Goal: Find specific page/section: Locate item on page

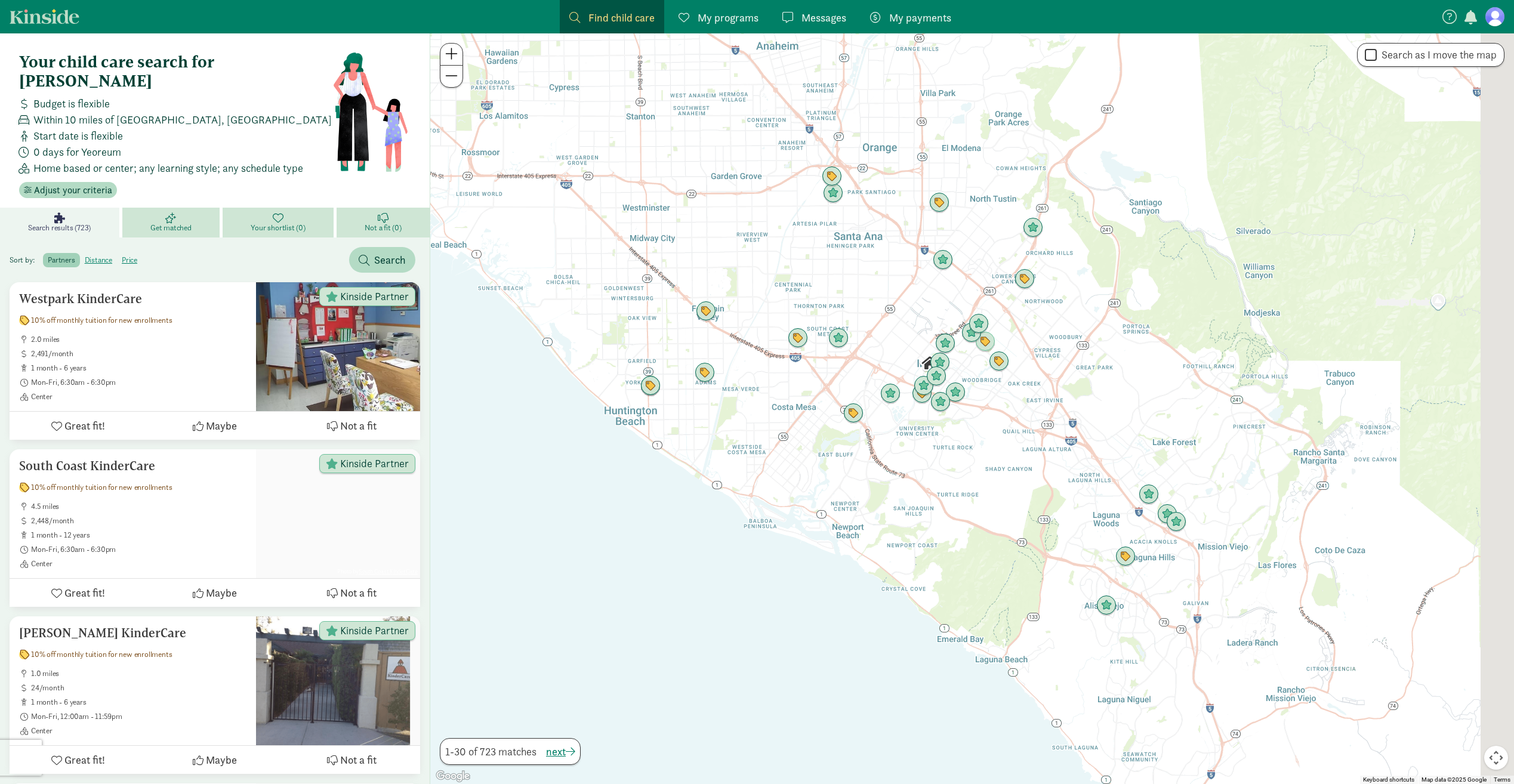
drag, startPoint x: 1092, startPoint y: 382, endPoint x: 1022, endPoint y: 361, distance: 73.1
click at [1022, 361] on div at bounding box center [971, 408] width 1083 height 751
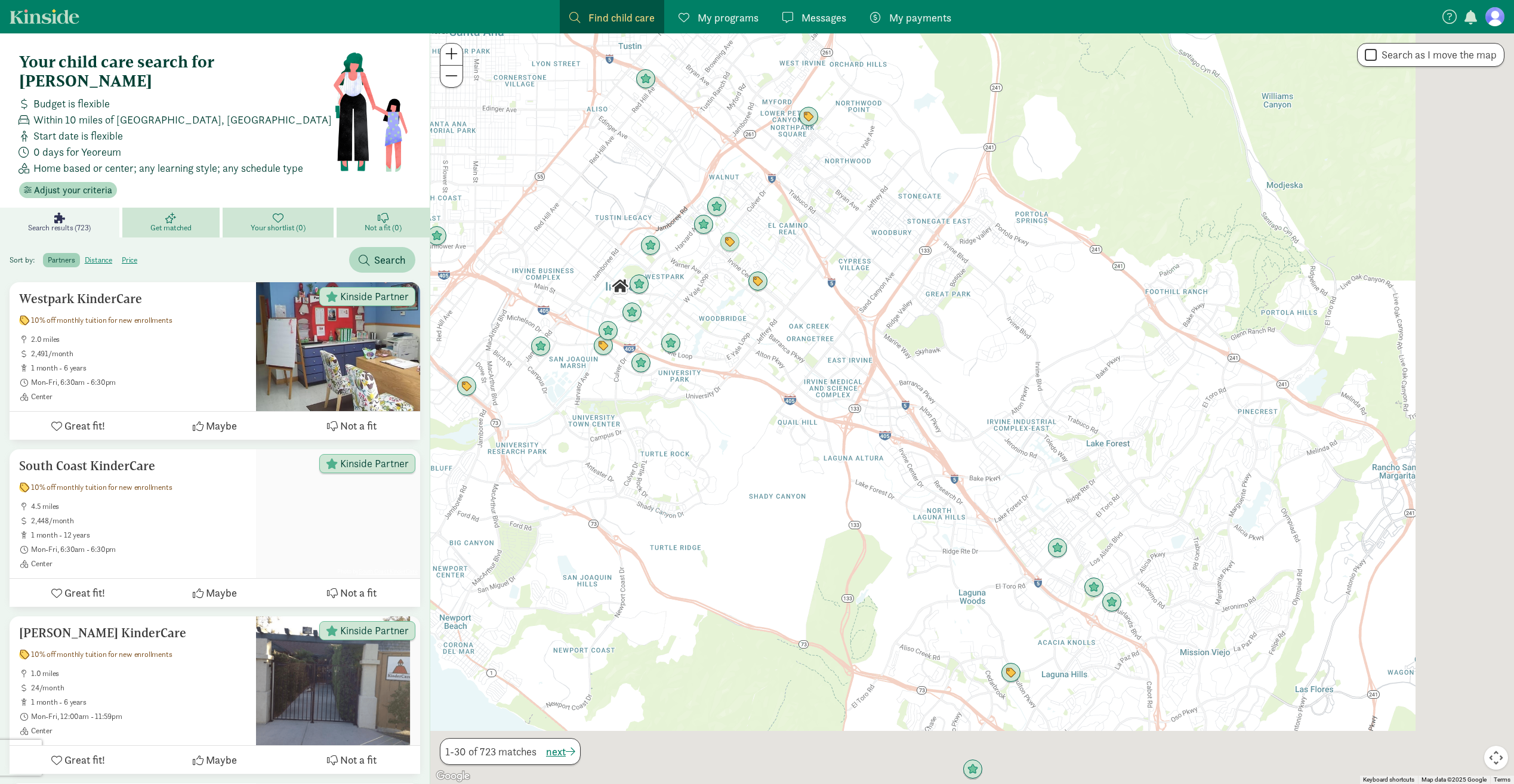
drag, startPoint x: 1049, startPoint y: 365, endPoint x: 829, endPoint y: 298, distance: 230.0
click at [829, 298] on div at bounding box center [971, 408] width 1083 height 751
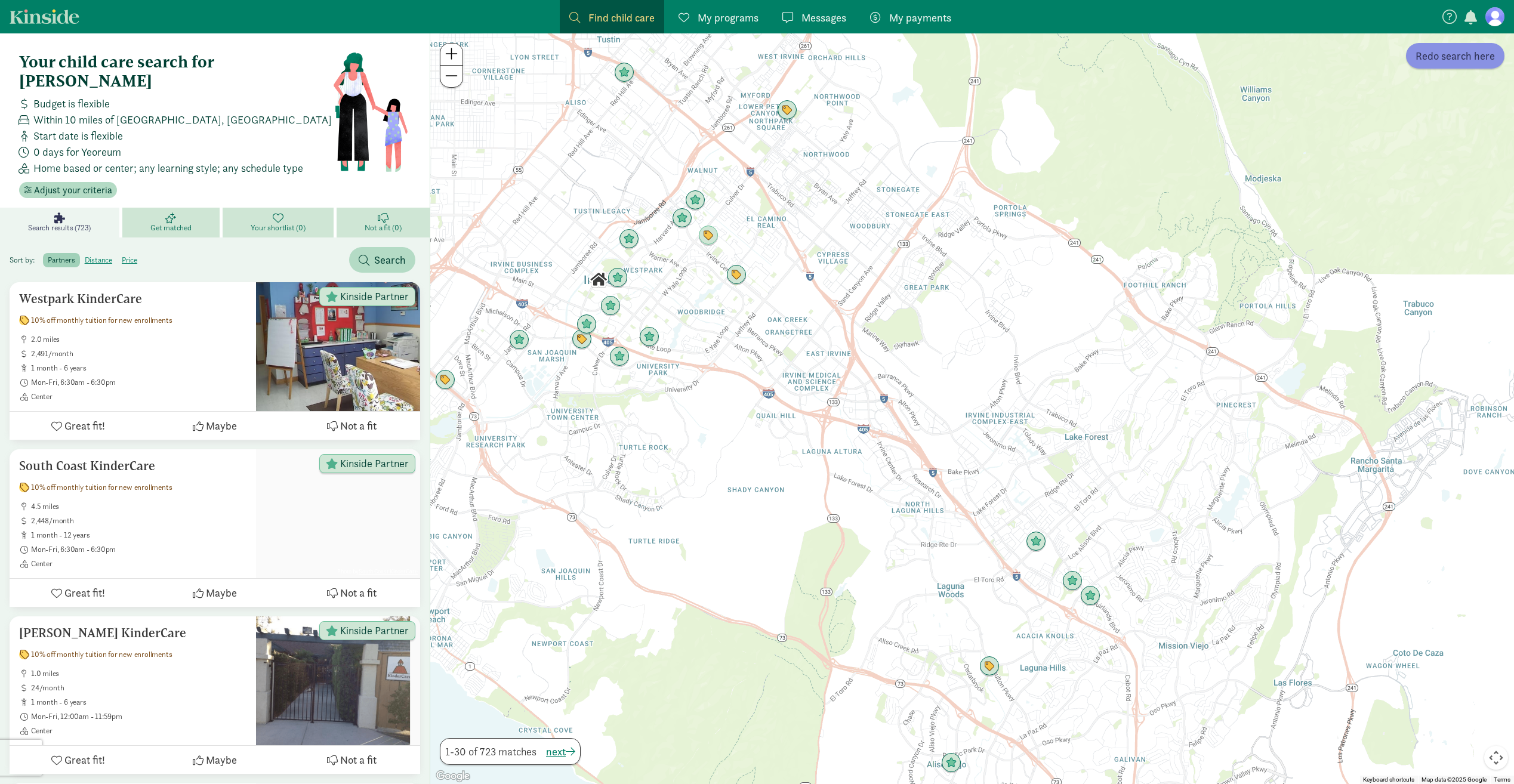
click at [1441, 49] on span "Redo search here" at bounding box center [1455, 56] width 79 height 16
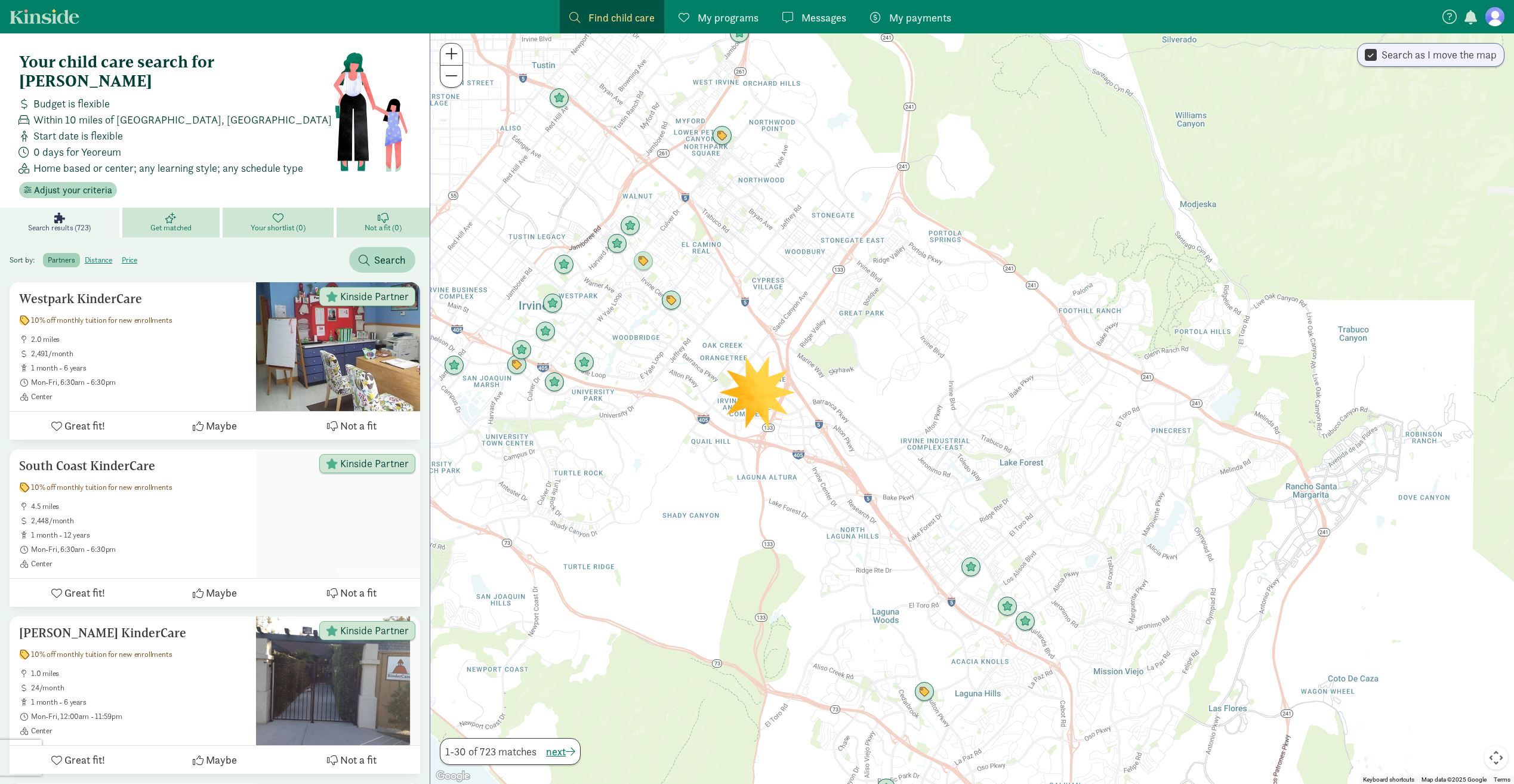
drag, startPoint x: 876, startPoint y: 355, endPoint x: 811, endPoint y: 381, distance: 70.0
click at [811, 381] on div at bounding box center [971, 408] width 1083 height 751
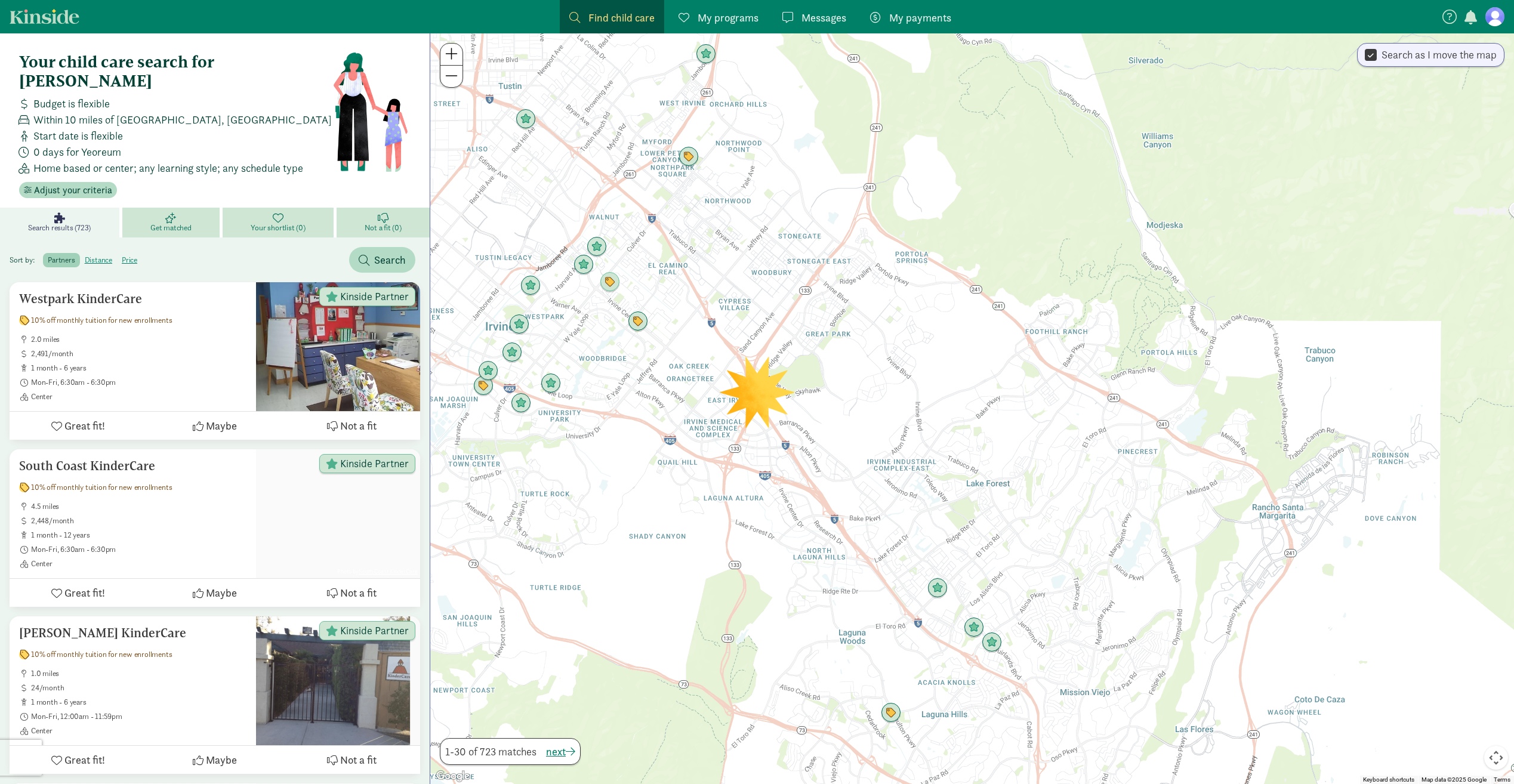
drag, startPoint x: 821, startPoint y: 285, endPoint x: 783, endPoint y: 310, distance: 45.5
click at [783, 310] on div at bounding box center [971, 408] width 1083 height 751
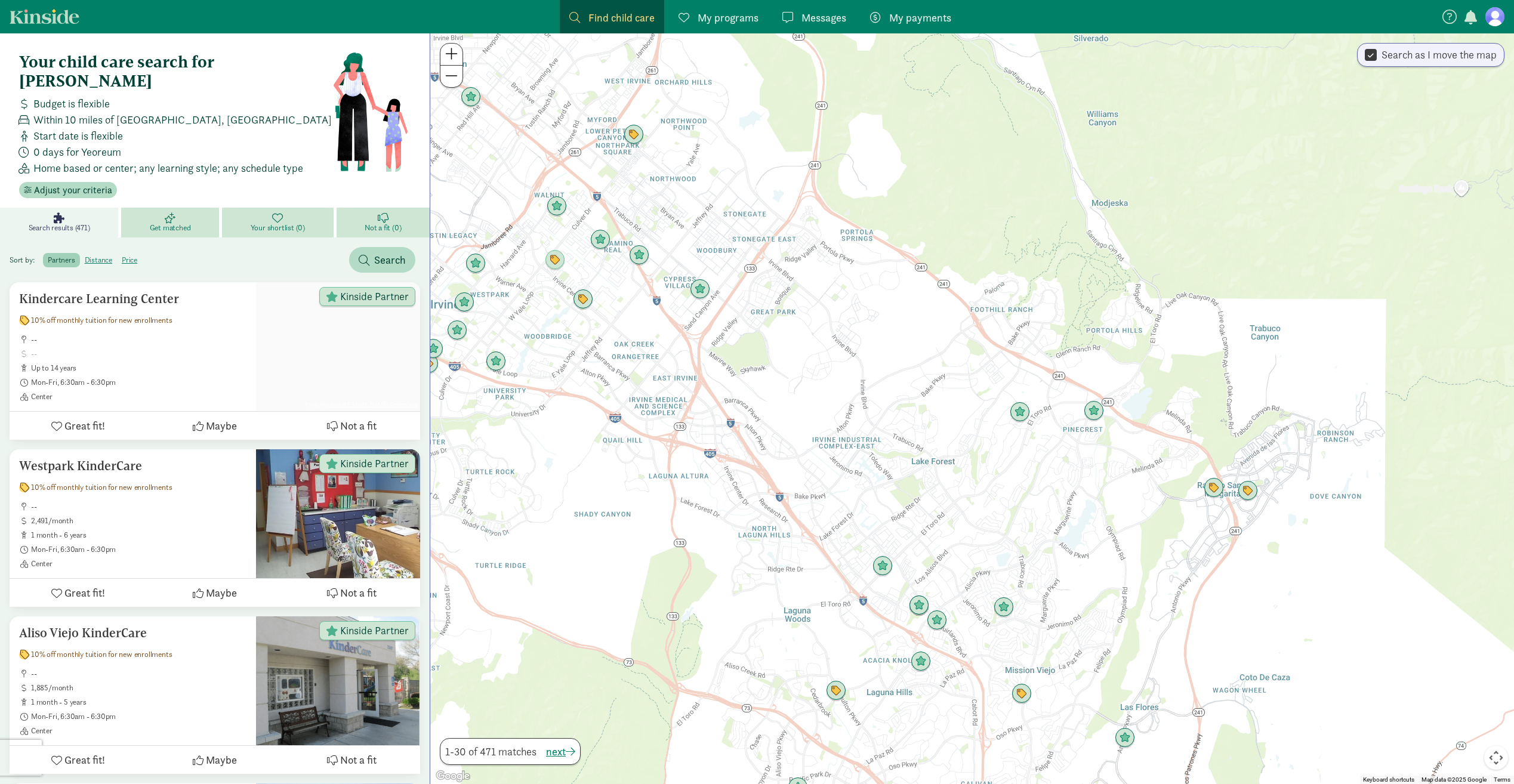
drag, startPoint x: 865, startPoint y: 373, endPoint x: 813, endPoint y: 353, distance: 55.7
click at [813, 353] on div at bounding box center [971, 408] width 1083 height 751
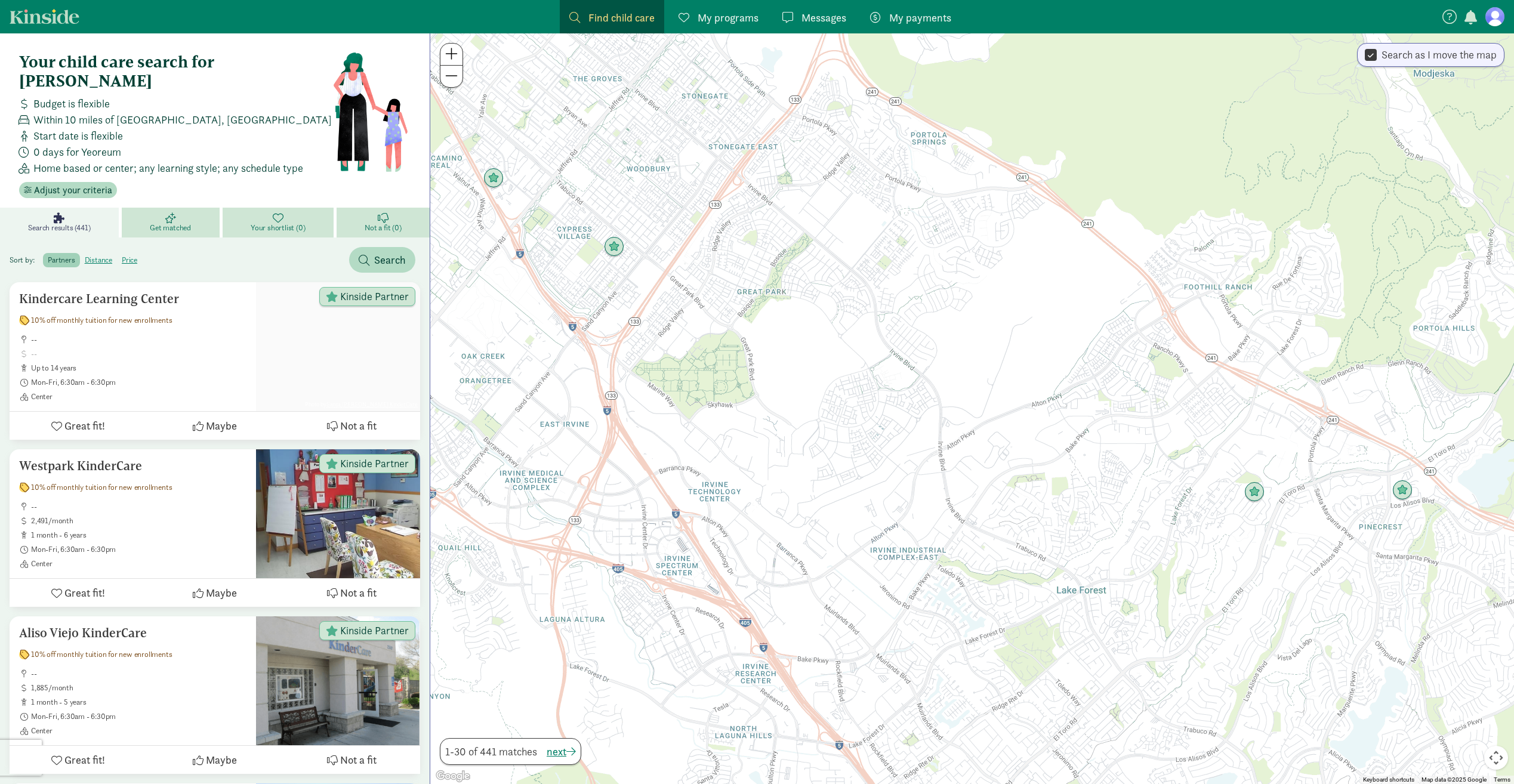
drag, startPoint x: 836, startPoint y: 342, endPoint x: 869, endPoint y: 349, distance: 33.7
click at [869, 349] on div at bounding box center [971, 408] width 1083 height 751
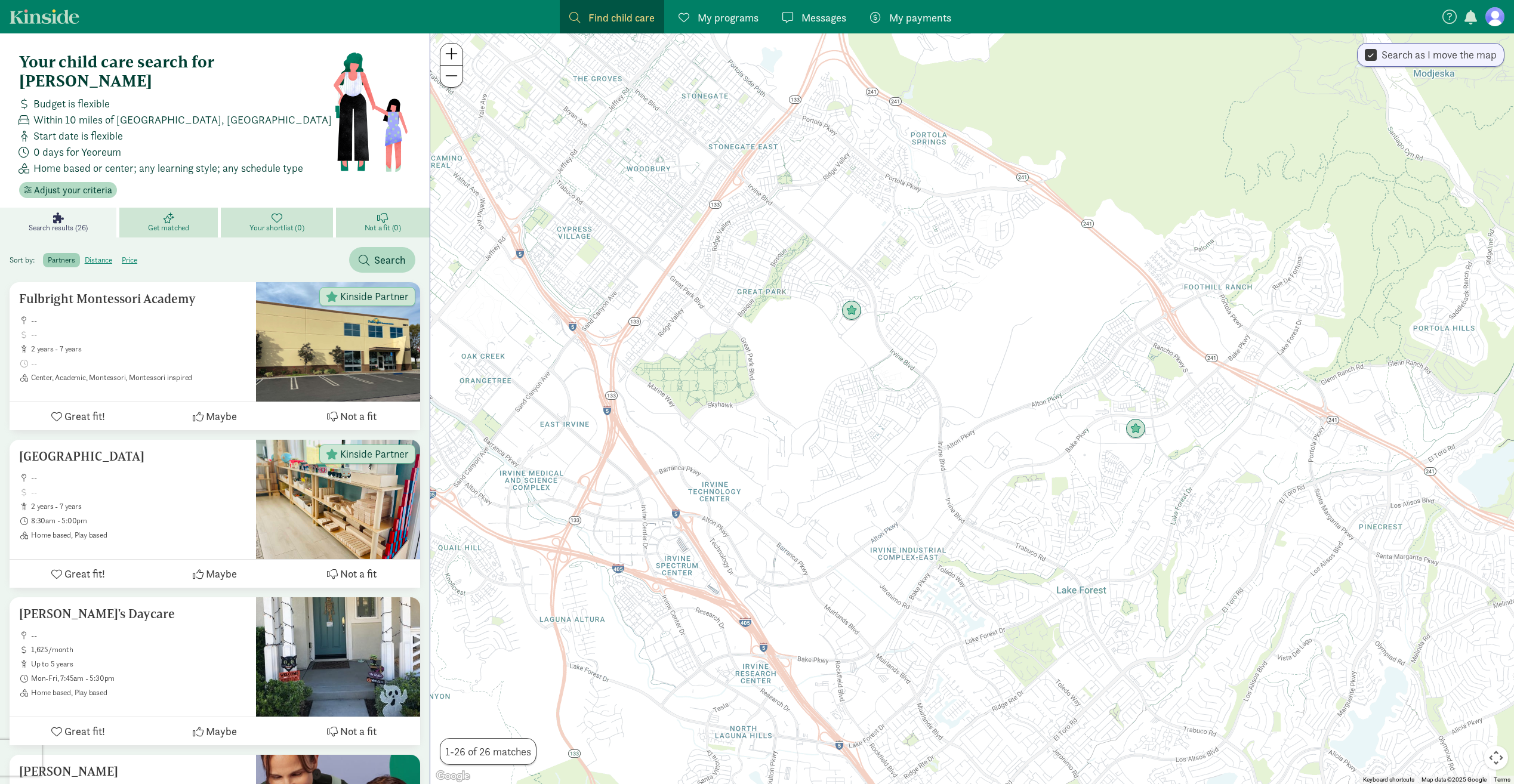
click at [1459, 54] on label "Search as I move the map" at bounding box center [1436, 54] width 120 height 14
click at [1376, 54] on input "Search as I move the map" at bounding box center [1371, 55] width 12 height 16
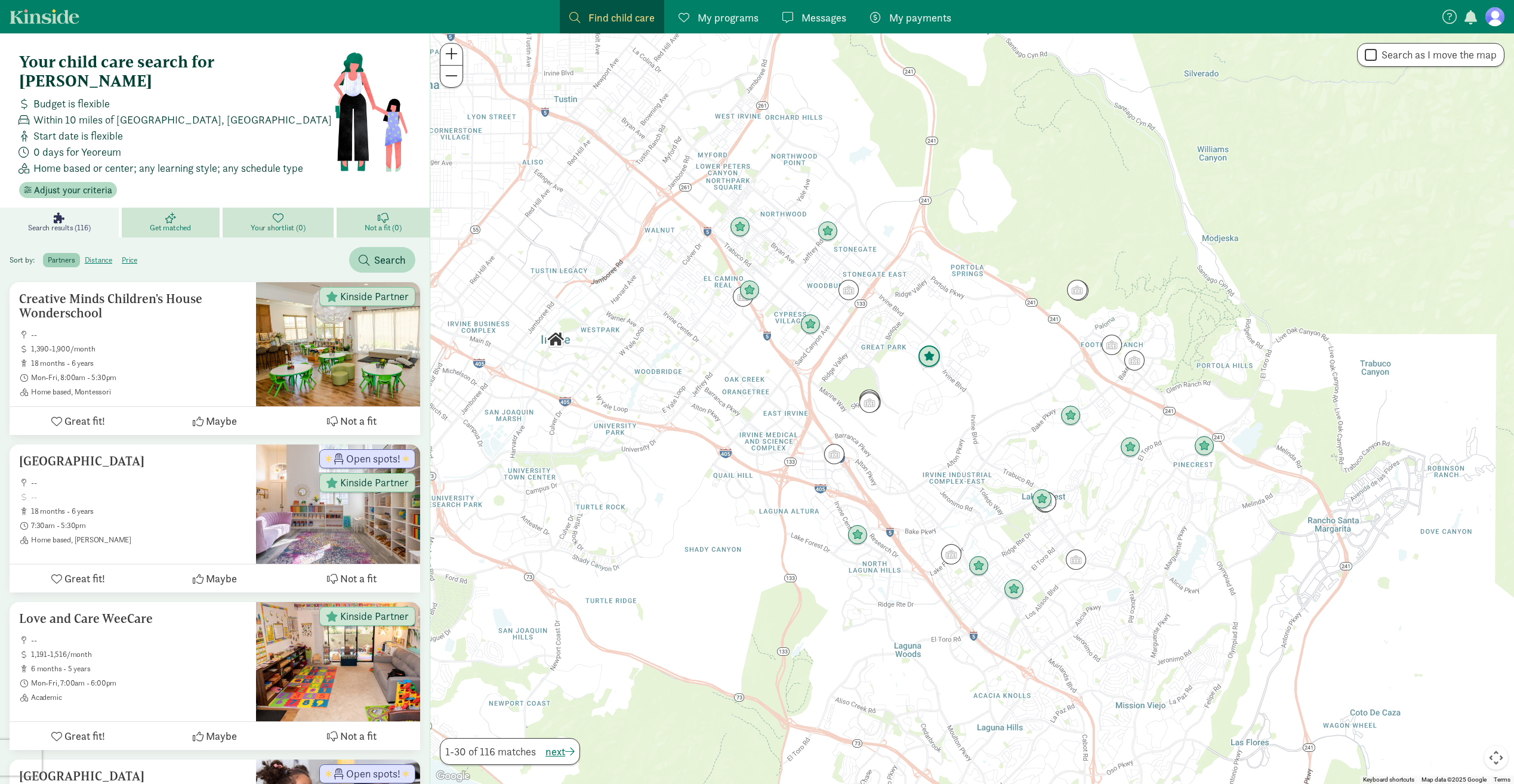
click at [930, 358] on img "Click to see details" at bounding box center [929, 357] width 33 height 33
